Goal: Check status: Check status

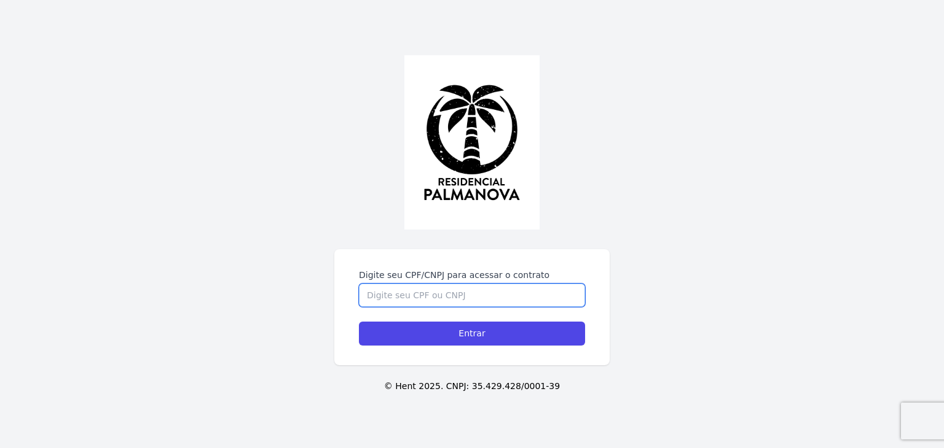
click at [467, 302] on input "Digite seu CPF/CNPJ para acessar o contrato" at bounding box center [472, 295] width 226 height 23
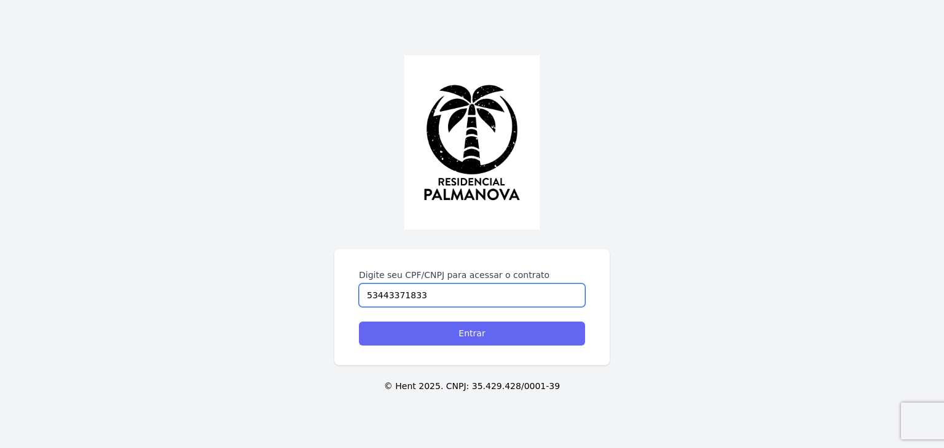
type input "53443371833"
click at [488, 335] on input "Entrar" at bounding box center [472, 334] width 226 height 24
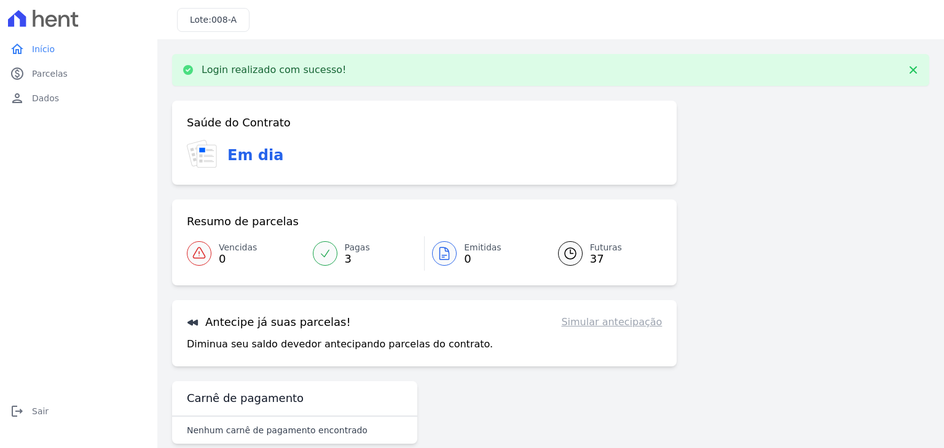
click at [592, 254] on span "37" at bounding box center [606, 259] width 32 height 10
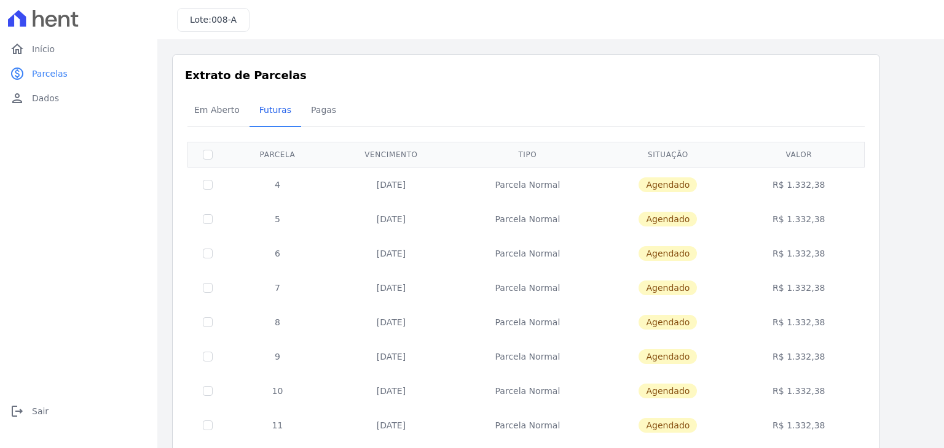
scroll to position [477, 0]
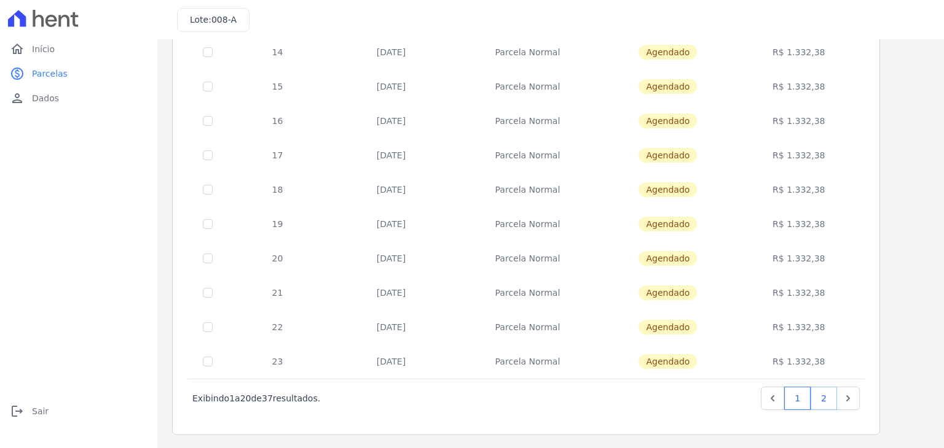
click at [824, 396] on link "2" at bounding box center [823, 398] width 26 height 23
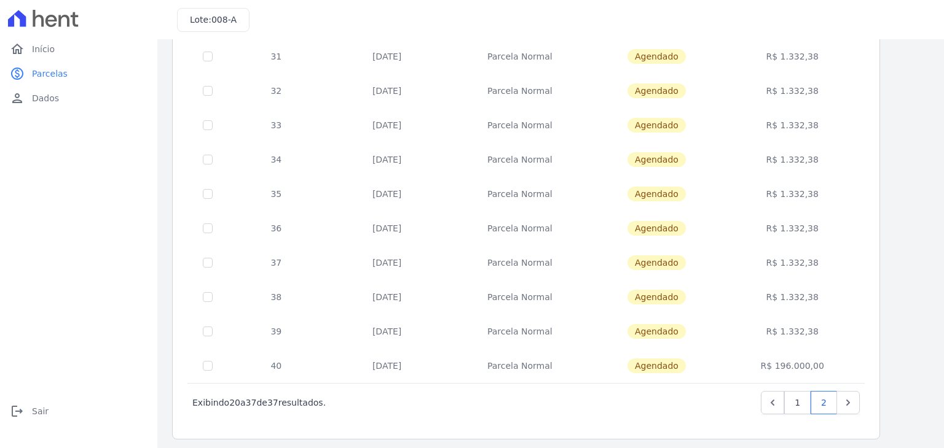
scroll to position [373, 0]
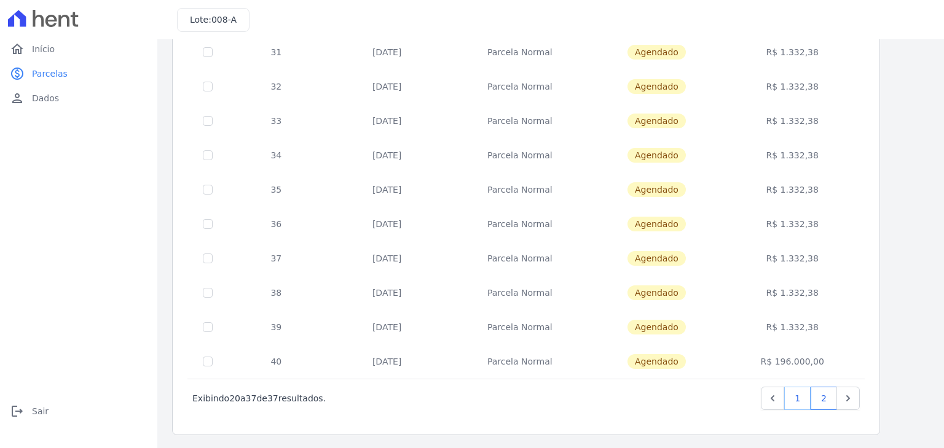
click at [788, 396] on link "1" at bounding box center [797, 398] width 26 height 23
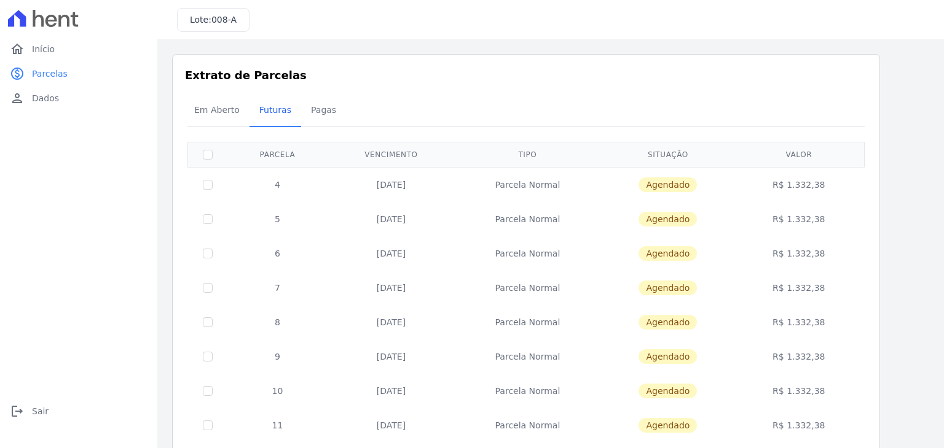
drag, startPoint x: 391, startPoint y: 197, endPoint x: 401, endPoint y: 198, distance: 9.3
click at [401, 198] on td "25/10/2025" at bounding box center [390, 184] width 127 height 35
click at [216, 15] on span "008-A" at bounding box center [223, 20] width 25 height 10
click at [216, 18] on span "008-A" at bounding box center [223, 20] width 25 height 10
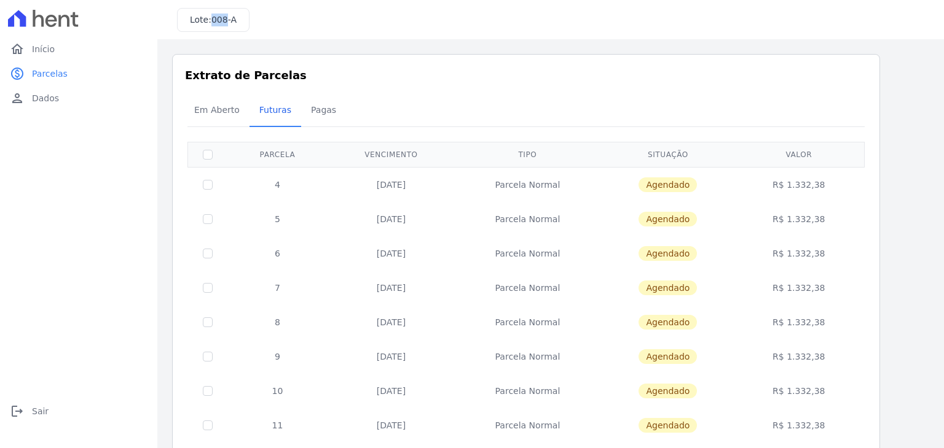
click at [216, 18] on span "008-A" at bounding box center [223, 20] width 25 height 10
click at [217, 19] on span "008-A" at bounding box center [223, 20] width 25 height 10
click at [218, 19] on span "008-A" at bounding box center [223, 20] width 25 height 10
click at [53, 100] on span "Dados" at bounding box center [45, 98] width 27 height 12
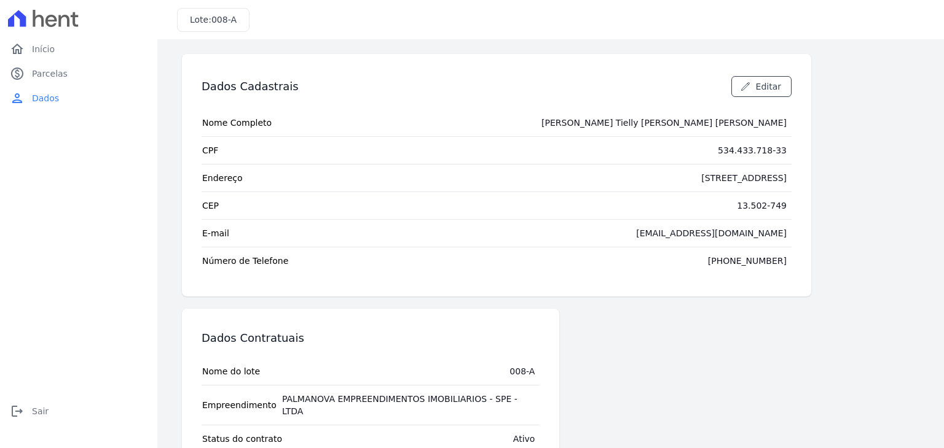
drag, startPoint x: 730, startPoint y: 181, endPoint x: 781, endPoint y: 189, distance: 52.2
click at [781, 189] on tr "Endereço Rua 9 JN, 436" at bounding box center [496, 178] width 590 height 28
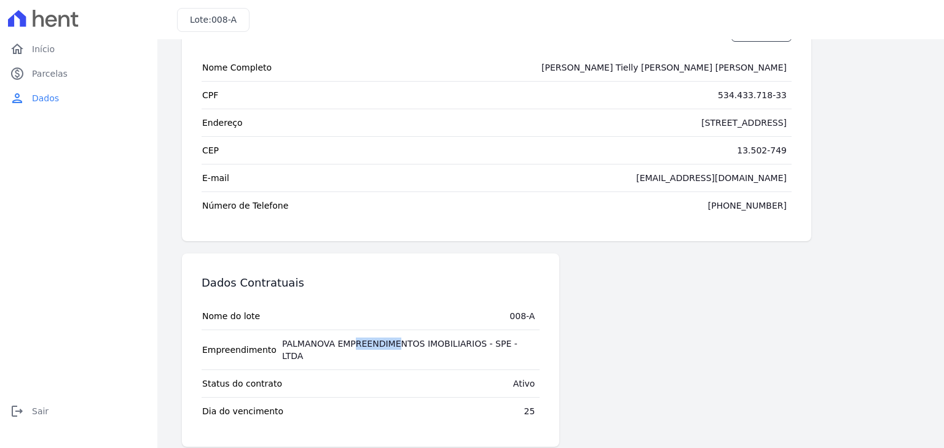
drag, startPoint x: 329, startPoint y: 351, endPoint x: 370, endPoint y: 345, distance: 41.5
click at [370, 345] on td "PALMANOVA EMPREENDIMENTOS IMOBILIARIOS - SPE - LTDA" at bounding box center [408, 349] width 263 height 39
drag, startPoint x: 243, startPoint y: 364, endPoint x: 321, endPoint y: 381, distance: 79.9
click at [321, 381] on tr "Status do contrato Ativo" at bounding box center [370, 384] width 338 height 28
drag, startPoint x: 253, startPoint y: 394, endPoint x: 318, endPoint y: 388, distance: 64.7
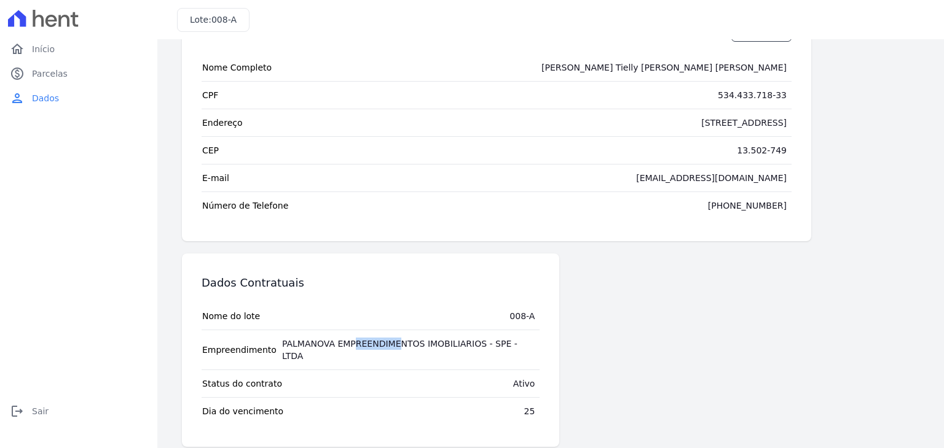
click at [318, 397] on tr "Dia do vencimento 25" at bounding box center [370, 411] width 338 height 28
click at [263, 415] on div "Dados Contratuais Nome do lote 008-A Empreendimento PALMANOVA EMPREENDIMENTOS I…" at bounding box center [370, 351] width 377 height 194
click at [267, 398] on td "Dia do vencimento" at bounding box center [242, 411] width 82 height 27
click at [293, 316] on tr "Nome do lote 008-A" at bounding box center [370, 316] width 338 height 27
drag, startPoint x: 216, startPoint y: 324, endPoint x: 230, endPoint y: 327, distance: 14.3
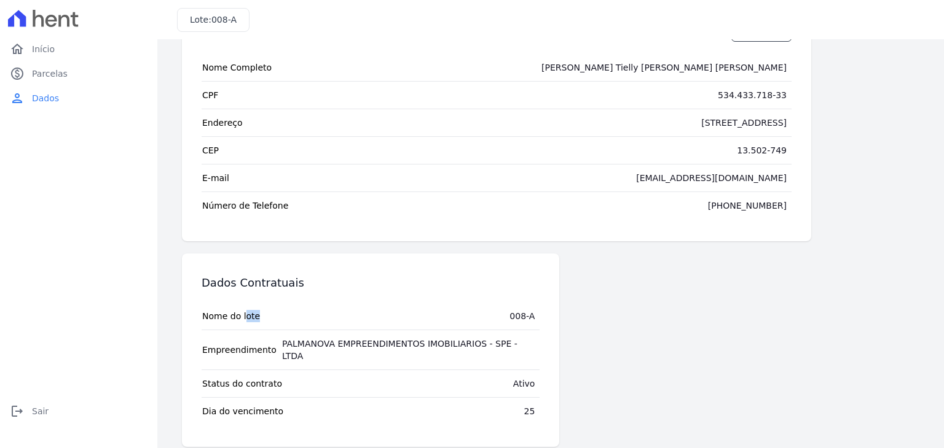
click at [230, 327] on td "Nome do lote" at bounding box center [230, 316] width 59 height 27
click at [15, 51] on icon "home" at bounding box center [17, 49] width 15 height 15
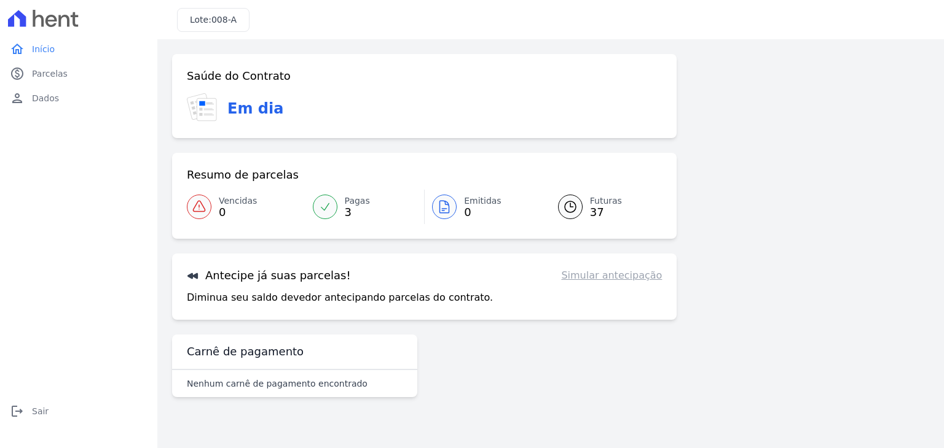
drag, startPoint x: 204, startPoint y: 102, endPoint x: 229, endPoint y: 114, distance: 27.5
click at [229, 114] on div "Em dia" at bounding box center [424, 108] width 475 height 30
drag, startPoint x: 229, startPoint y: 114, endPoint x: 270, endPoint y: 119, distance: 42.1
click at [270, 119] on div "Em dia" at bounding box center [424, 108] width 475 height 30
click at [359, 219] on link "Pagas 3" at bounding box center [364, 207] width 119 height 34
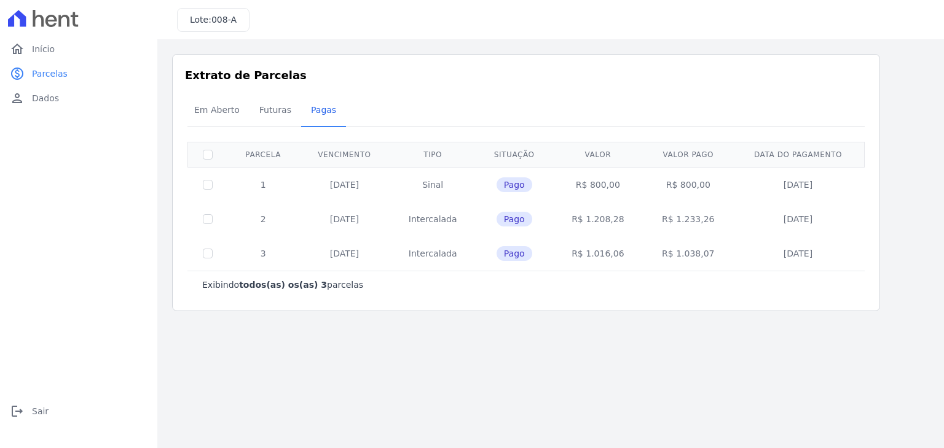
click at [349, 217] on td "25/08/2025" at bounding box center [344, 219] width 91 height 34
